Goal: Information Seeking & Learning: Learn about a topic

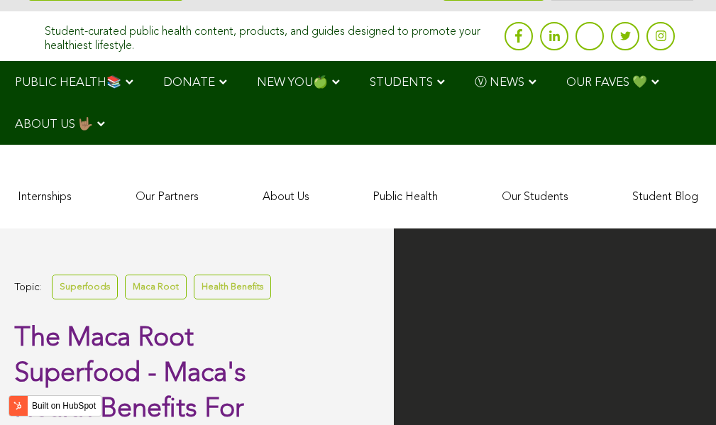
scroll to position [1946, 0]
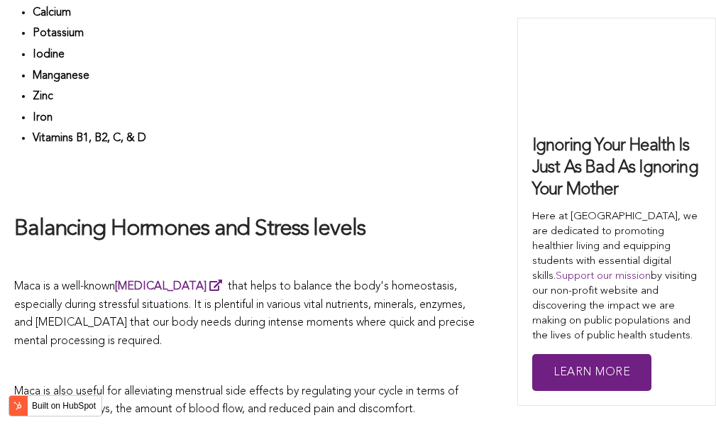
click at [341, 215] on h2 "Balancing Hormones and Stress levels" at bounding box center [244, 230] width 461 height 30
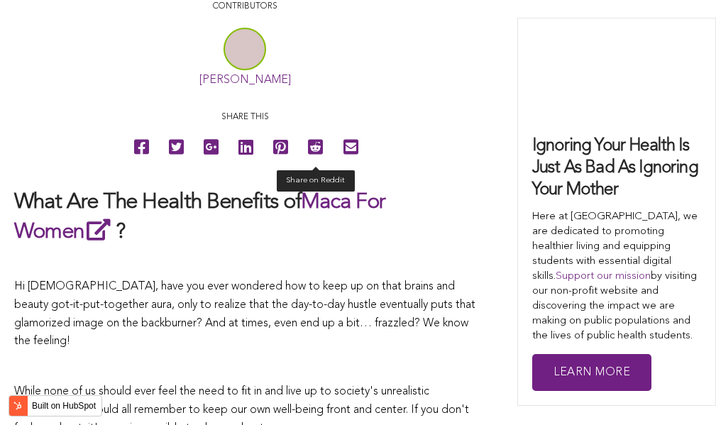
scroll to position [3938, 0]
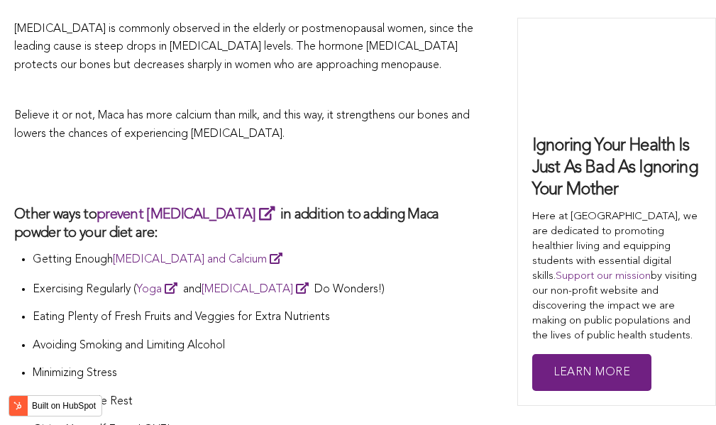
click at [459, 250] on p "Getting Enough [MEDICAL_DATA] and Calcium" at bounding box center [254, 260] width 443 height 20
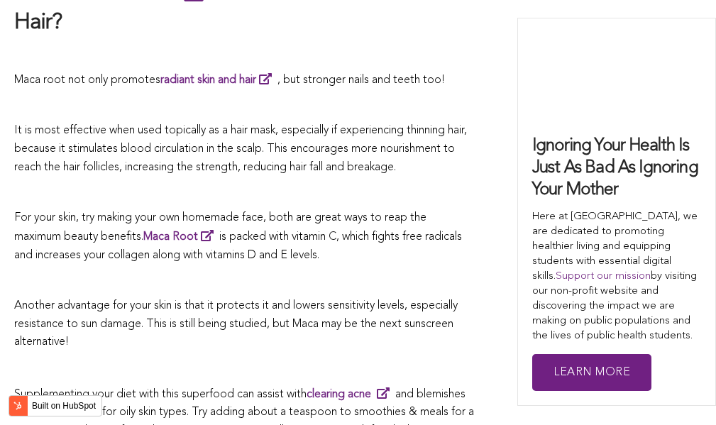
scroll to position [3920, 0]
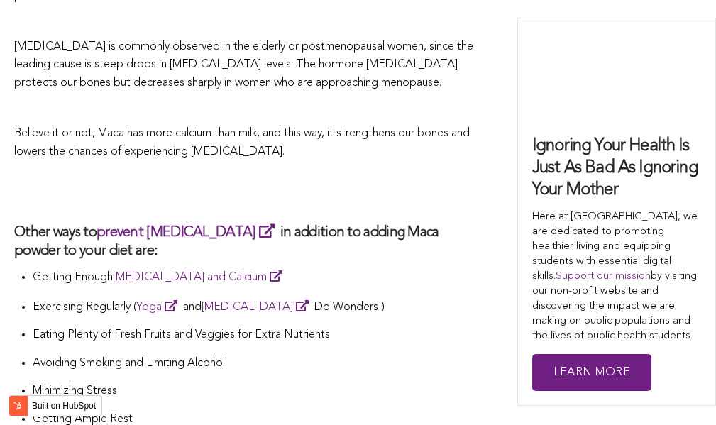
click at [349, 222] on h3 "Other ways to prevent [MEDICAL_DATA] in addition to adding Maca powder to your …" at bounding box center [244, 241] width 461 height 38
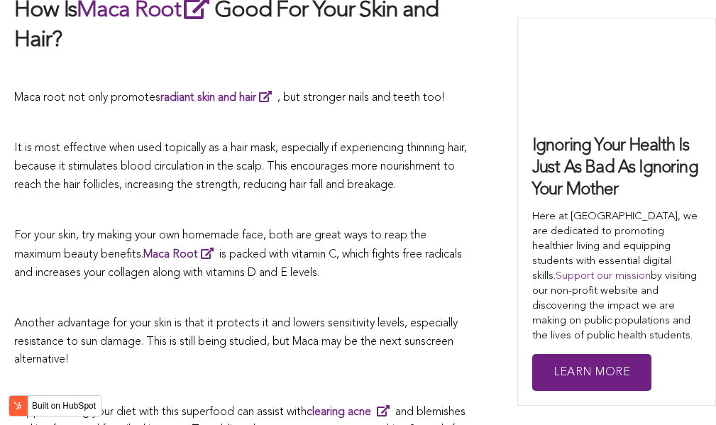
scroll to position [2512, 0]
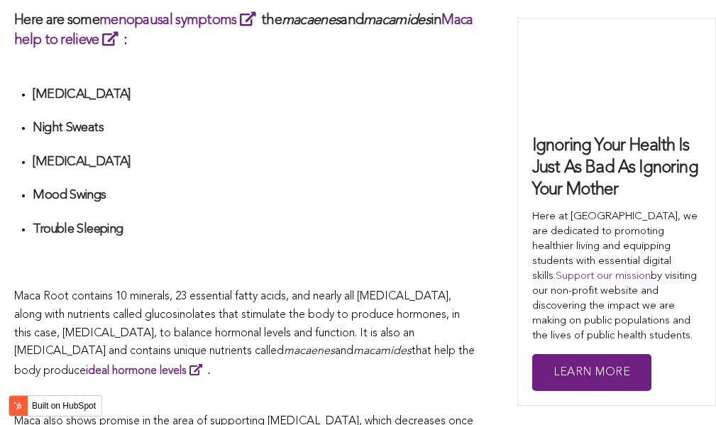
click at [365, 221] on h4 "Trouble Sleeping" at bounding box center [254, 229] width 443 height 16
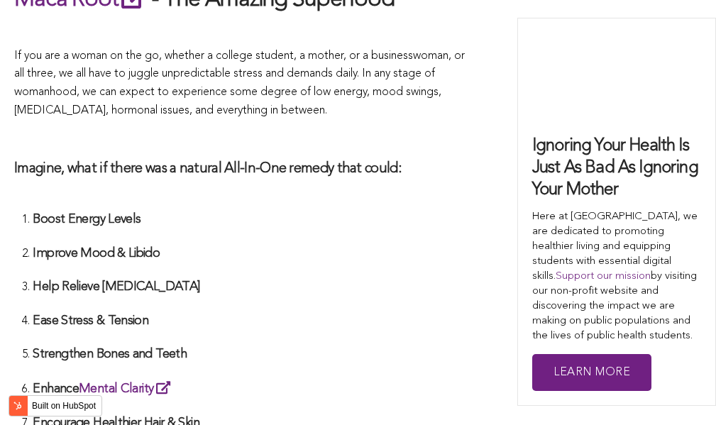
scroll to position [3625, 0]
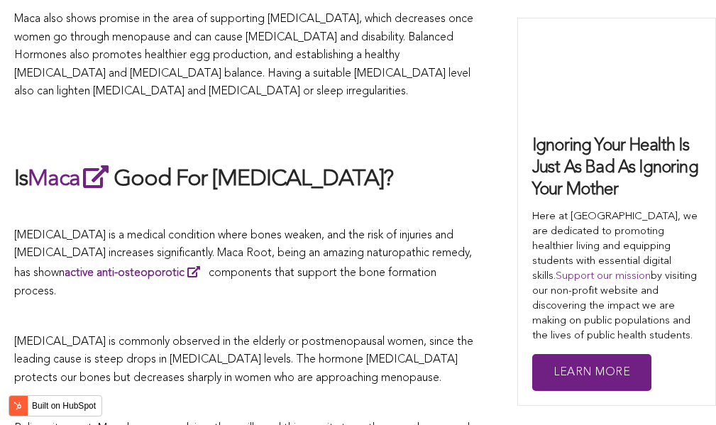
click at [292, 230] on span "[MEDICAL_DATA] is a medical condition where bones weaken, and the risk of injur…" at bounding box center [243, 263] width 458 height 67
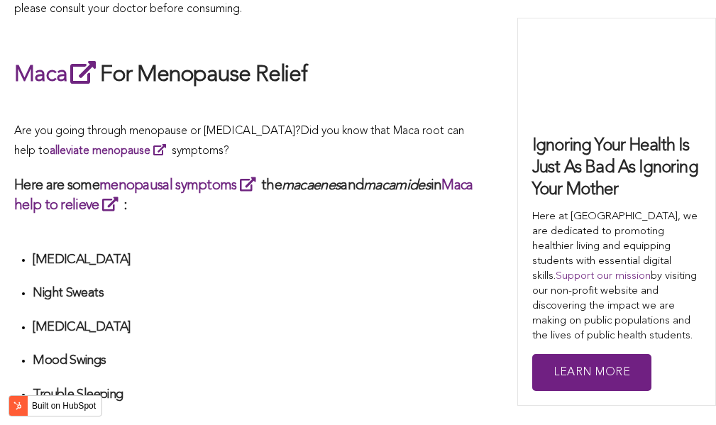
scroll to position [3480, 0]
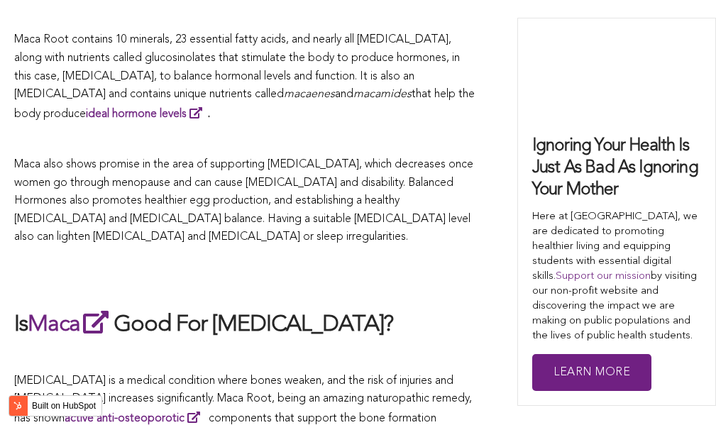
click at [354, 212] on p "Maca also shows promise in the area of supporting [MEDICAL_DATA], which decreas…" at bounding box center [244, 201] width 461 height 91
click at [405, 164] on span "Maca also shows promise in the area of supporting [MEDICAL_DATA], which decreas…" at bounding box center [243, 201] width 459 height 84
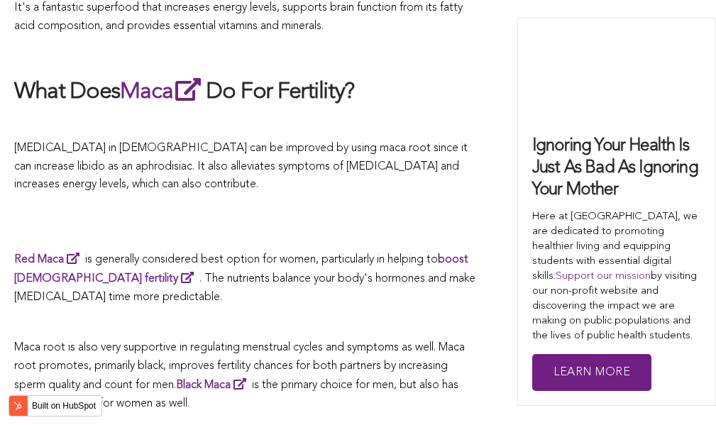
scroll to position [3104, 0]
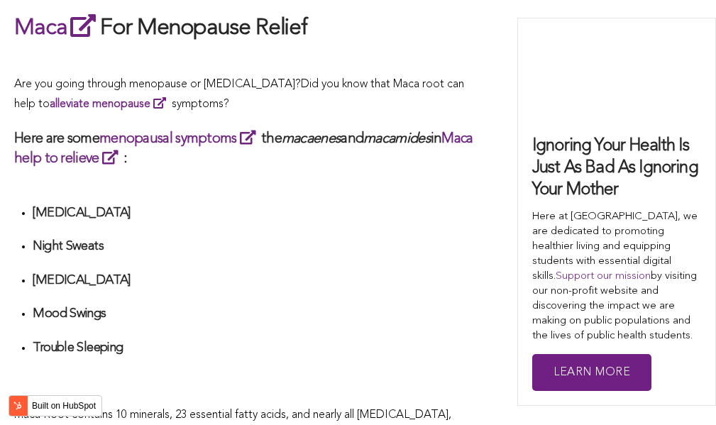
click at [342, 212] on ul "[MEDICAL_DATA] Night Sweats [MEDICAL_DATA] Mood Swings Trouble Sleeping" at bounding box center [254, 297] width 443 height 184
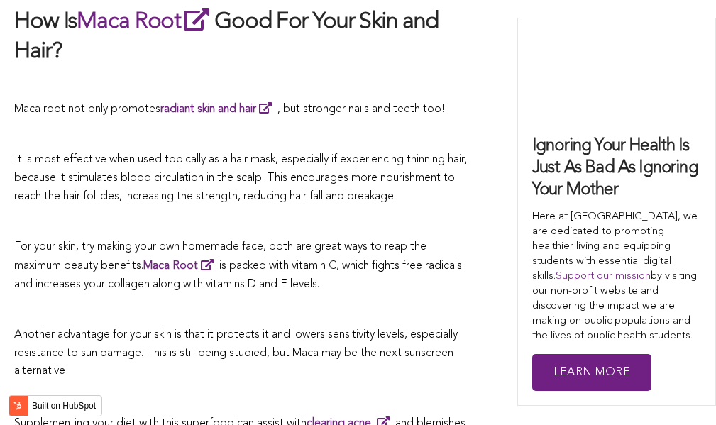
click at [473, 238] on p "For your skin, try making your own homemade face, both are great ways to reap t…" at bounding box center [244, 266] width 461 height 56
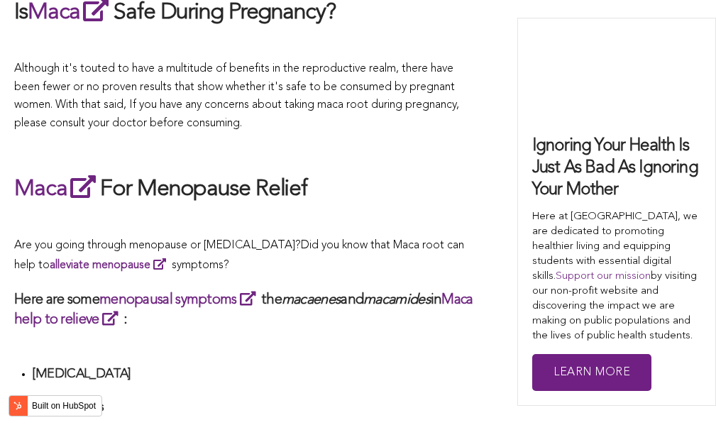
click at [438, 212] on span "What Are The Health Benefits of Maca For Women ? Hi [DEMOGRAPHIC_DATA], have yo…" at bounding box center [244, 329] width 461 height 4830
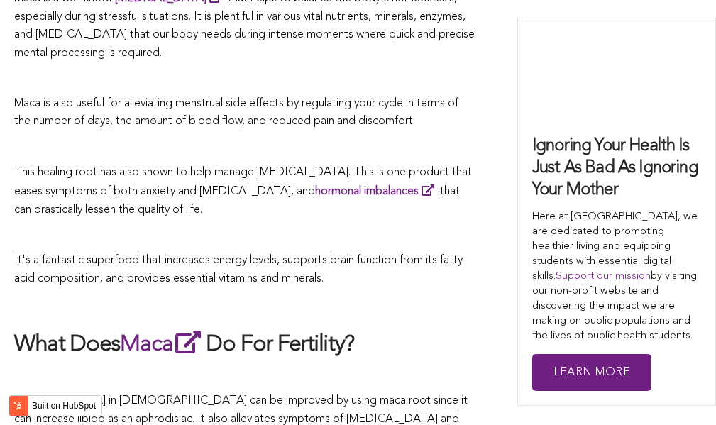
scroll to position [2911, 0]
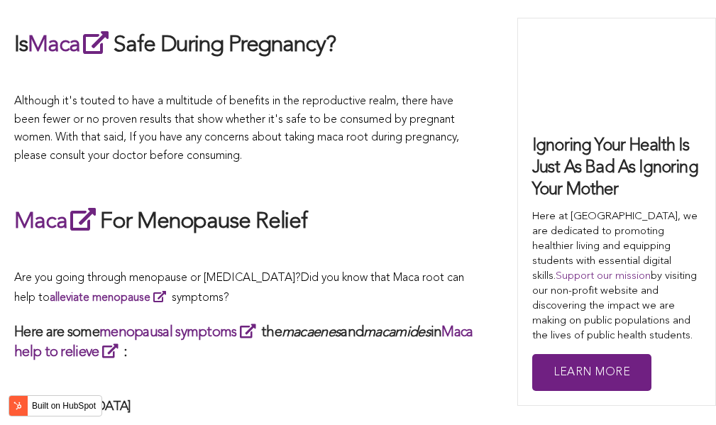
click at [527, 212] on link at bounding box center [616, 265] width 197 height 280
